Goal: Check status: Check status

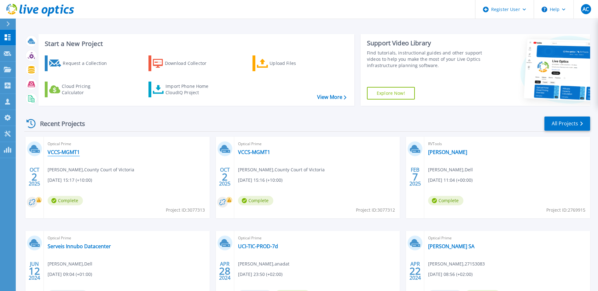
click at [75, 153] on link "VCCS-MGMT1" at bounding box center [64, 152] width 32 height 6
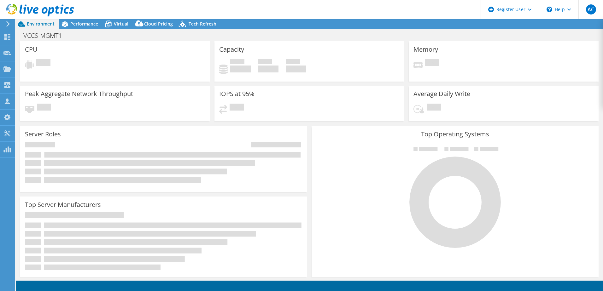
select select "USD"
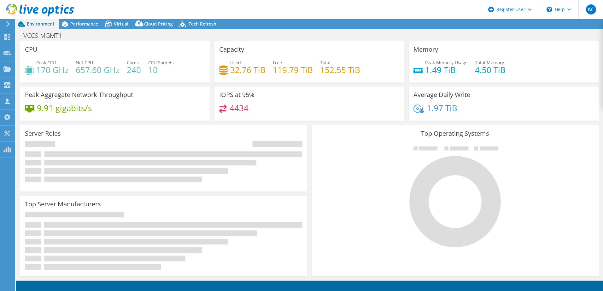
select select "Australia"
select select "AUD"
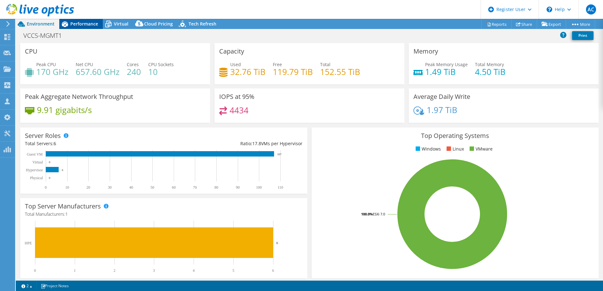
click at [72, 23] on span "Performance" at bounding box center [84, 24] width 28 height 6
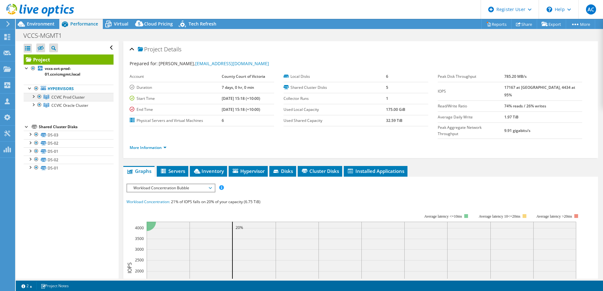
click at [34, 97] on div at bounding box center [33, 96] width 6 height 6
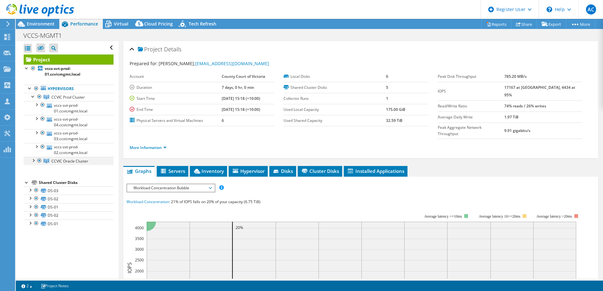
click at [33, 162] on div at bounding box center [33, 160] width 6 height 6
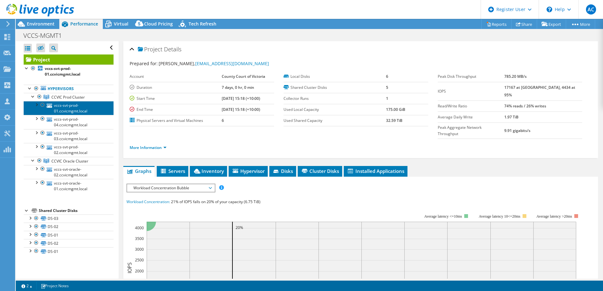
click at [86, 109] on link "vccs-svt-prod-01.ccvicmgmt.local" at bounding box center [69, 108] width 90 height 14
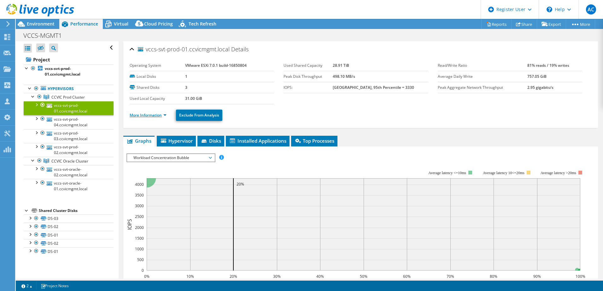
click at [153, 117] on link "More Information" at bounding box center [148, 115] width 37 height 5
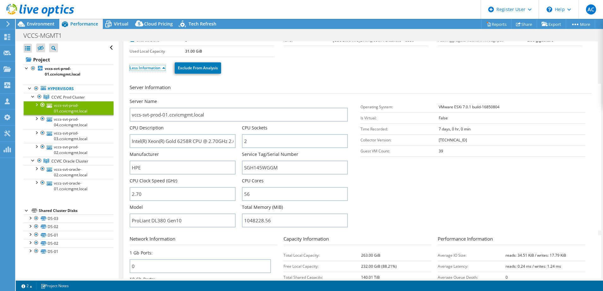
scroll to position [95, 0]
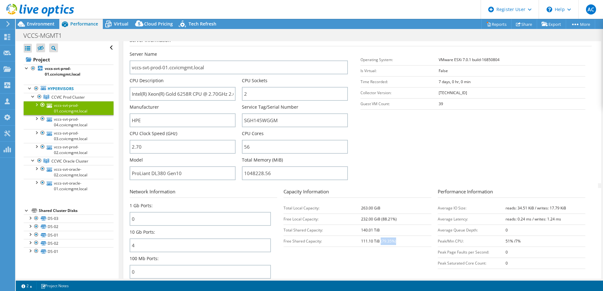
drag, startPoint x: 404, startPoint y: 243, endPoint x: 424, endPoint y: 244, distance: 19.3
click at [424, 244] on td "111.10 TiB (79.35%)" at bounding box center [396, 241] width 70 height 11
drag, startPoint x: 424, startPoint y: 244, endPoint x: 375, endPoint y: 256, distance: 50.1
click at [375, 256] on section "Network Information 1 Gb Ports: 0 10 Gb Ports: 4 100 Mb Ports: 0 Capacity Infor…" at bounding box center [362, 235] width 465 height 94
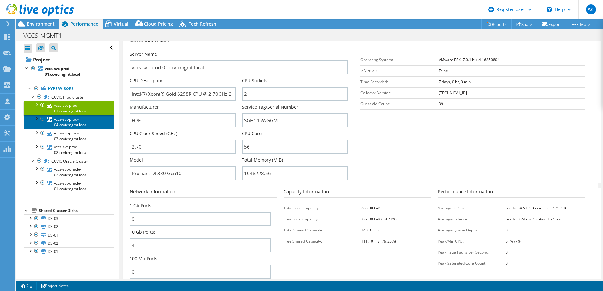
click at [72, 123] on link "vccs-svt-prod-04.ccvicmgmt.local" at bounding box center [69, 122] width 90 height 14
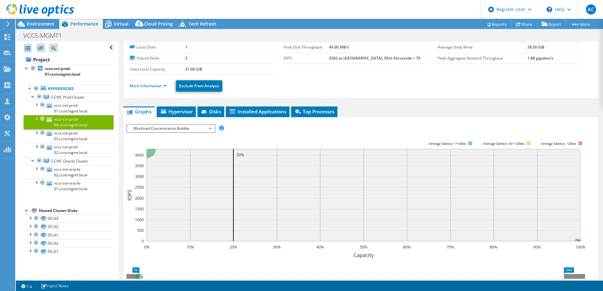
scroll to position [0, 0]
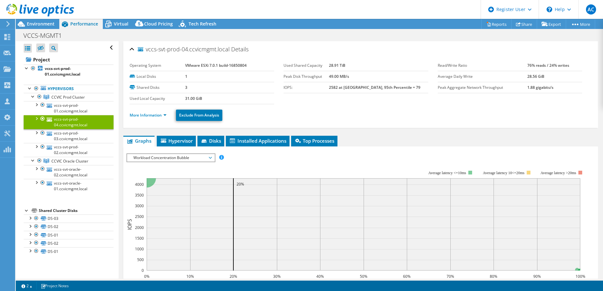
click at [157, 111] on ul "More Information Exclude From Analysis" at bounding box center [361, 114] width 462 height 13
click at [157, 114] on link "More Information" at bounding box center [148, 115] width 37 height 5
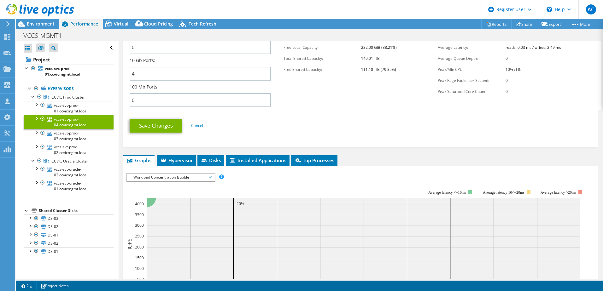
scroll to position [221, 0]
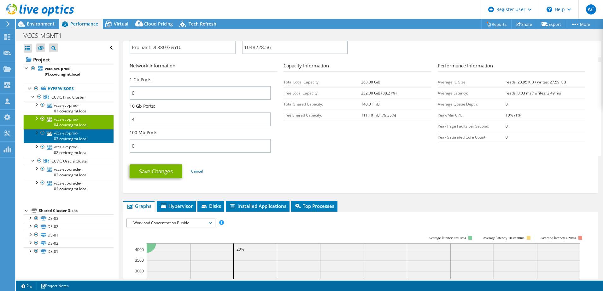
click at [88, 134] on link "vccs-svt-prod-03.ccvicmgmt.local" at bounding box center [69, 136] width 90 height 14
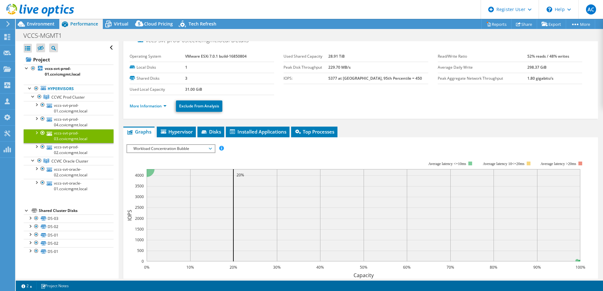
scroll to position [0, 0]
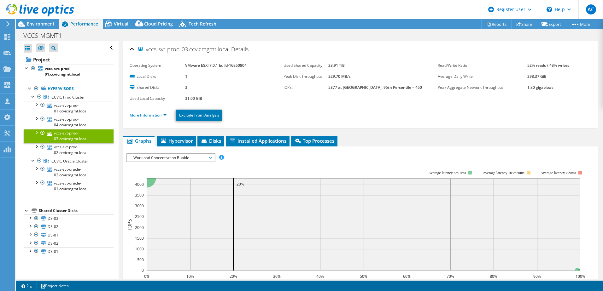
click at [143, 115] on link "More Information" at bounding box center [148, 115] width 37 height 5
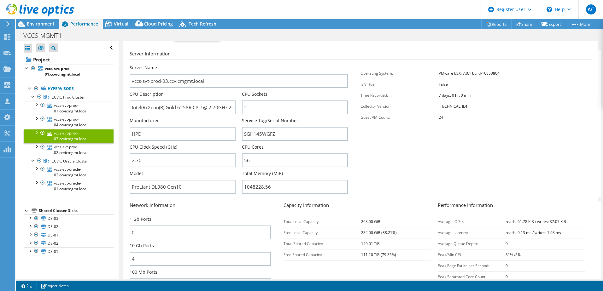
scroll to position [126, 0]
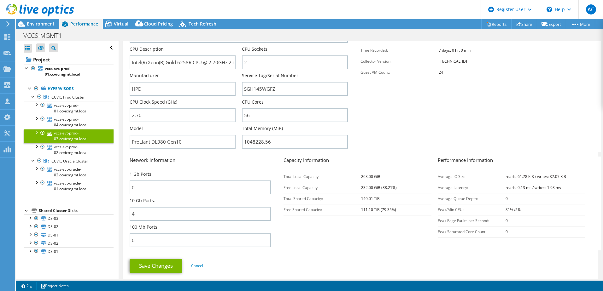
click at [326, 222] on section "Network Information 1 Gb Ports: 0 10 Gb Ports: 4 100 Mb Ports: 0 Capacity Infor…" at bounding box center [362, 204] width 465 height 94
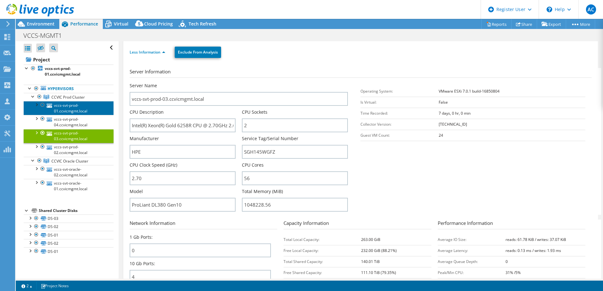
click at [76, 110] on link "vccs-svt-prod-01.ccvicmgmt.local" at bounding box center [69, 108] width 90 height 14
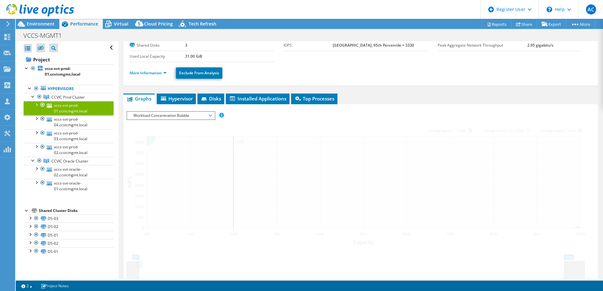
scroll to position [0, 0]
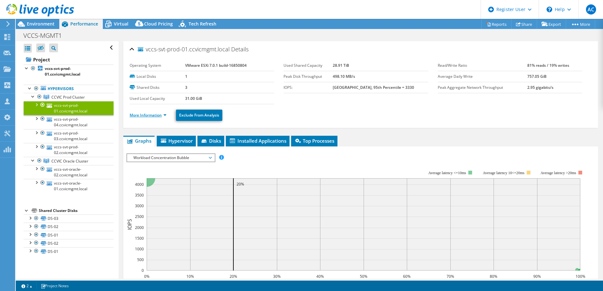
click at [148, 117] on link "More Information" at bounding box center [148, 115] width 37 height 5
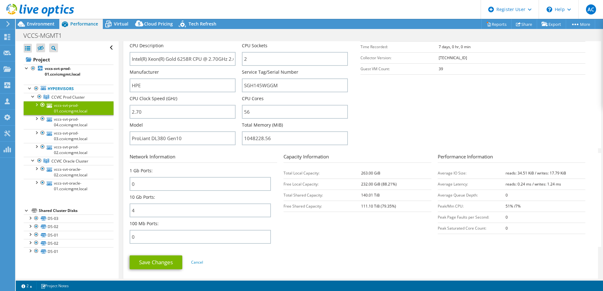
scroll to position [126, 0]
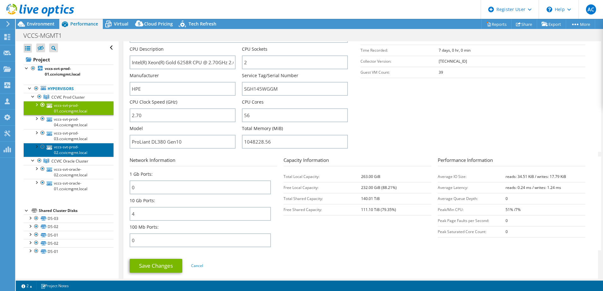
click at [75, 152] on link "vccs-svt-prod-02.ccvicmgmt.local" at bounding box center [69, 150] width 90 height 14
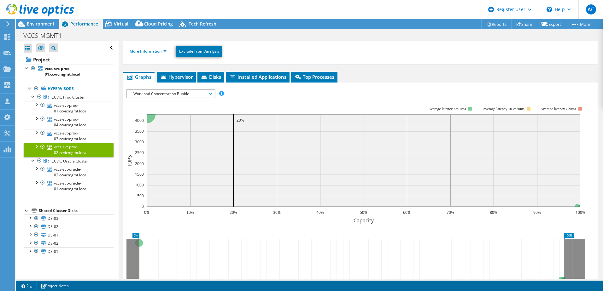
scroll to position [0, 0]
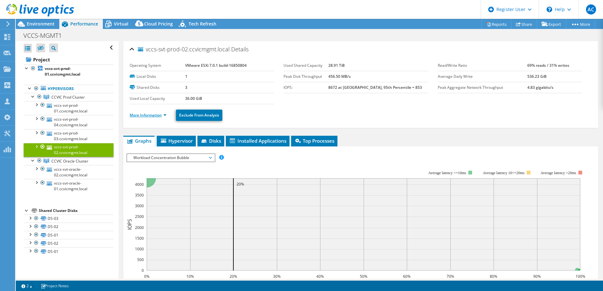
click at [159, 113] on link "More Information" at bounding box center [148, 115] width 37 height 5
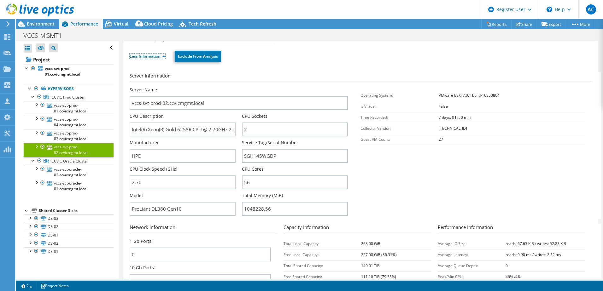
scroll to position [126, 0]
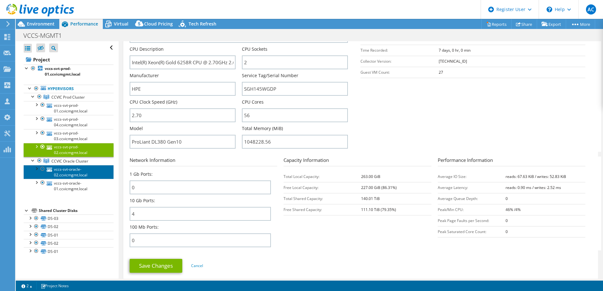
click at [59, 169] on link "vccs-svt-oracle-02.ccvicmgmt.local" at bounding box center [69, 172] width 90 height 14
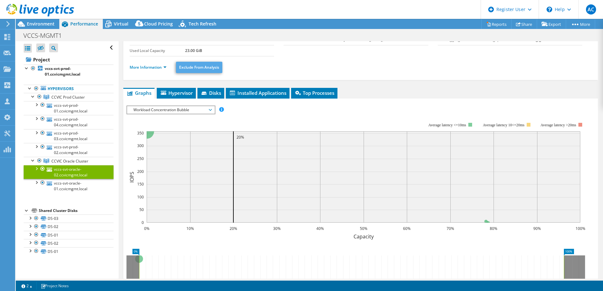
scroll to position [0, 0]
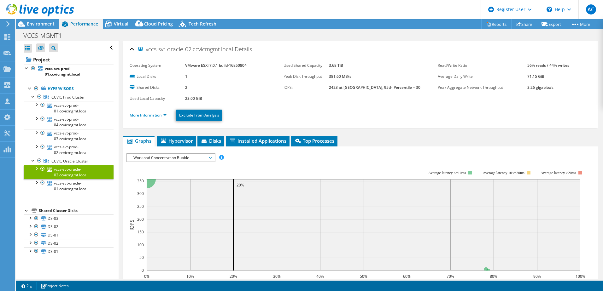
click at [159, 113] on link "More Information" at bounding box center [148, 115] width 37 height 5
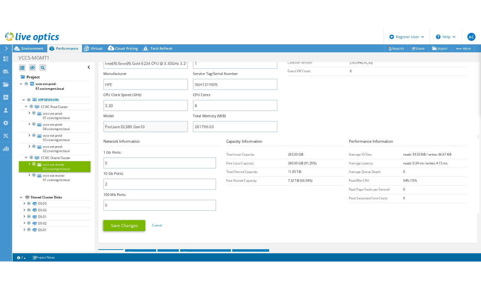
scroll to position [158, 0]
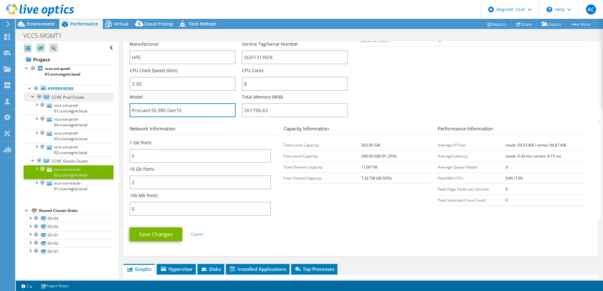
drag, startPoint x: 177, startPoint y: 112, endPoint x: 46, endPoint y: 94, distance: 131.8
click at [46, 94] on div "Open All Close All Hide Excluded Nodes Project Tree Filter" at bounding box center [309, 160] width 587 height 238
click at [195, 135] on div "Network Information 1 Gb Ports: 0 10 Gb Ports: 2 100 Mb Ports: 0" at bounding box center [207, 172] width 154 height 94
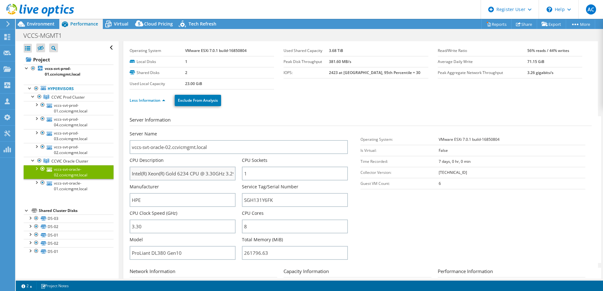
scroll to position [0, 0]
